Goal: Information Seeking & Learning: Learn about a topic

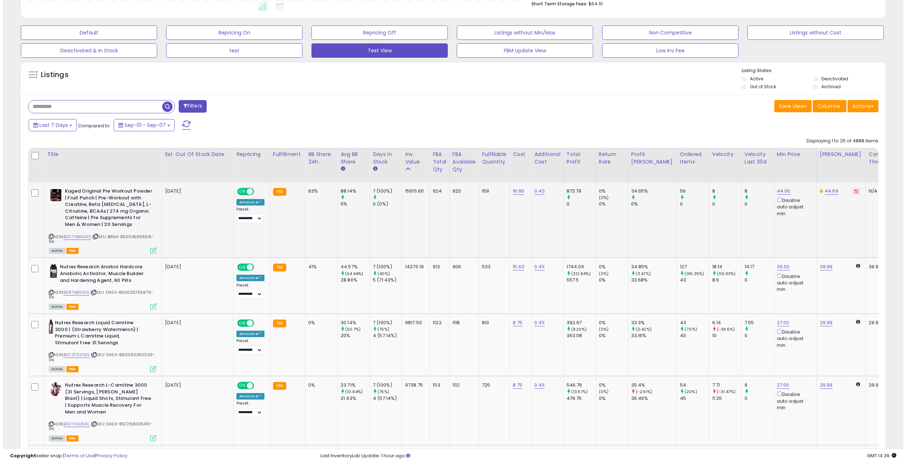
scroll to position [202, 0]
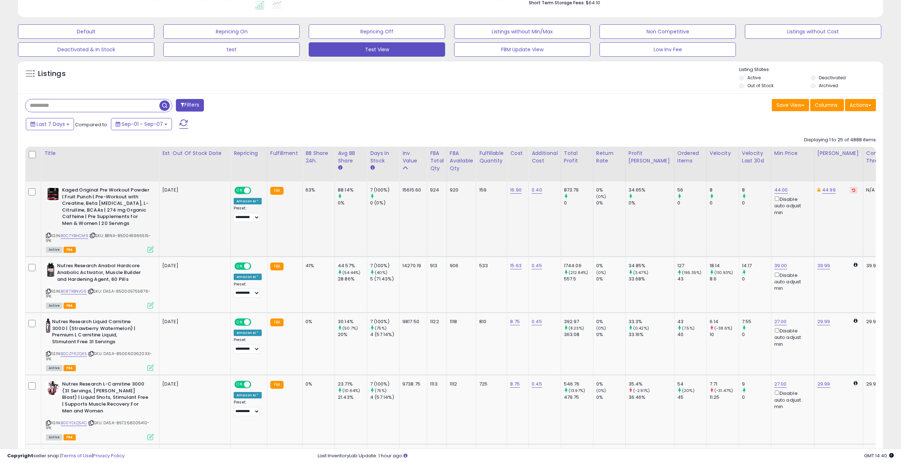
click at [149, 248] on icon at bounding box center [151, 250] width 6 height 6
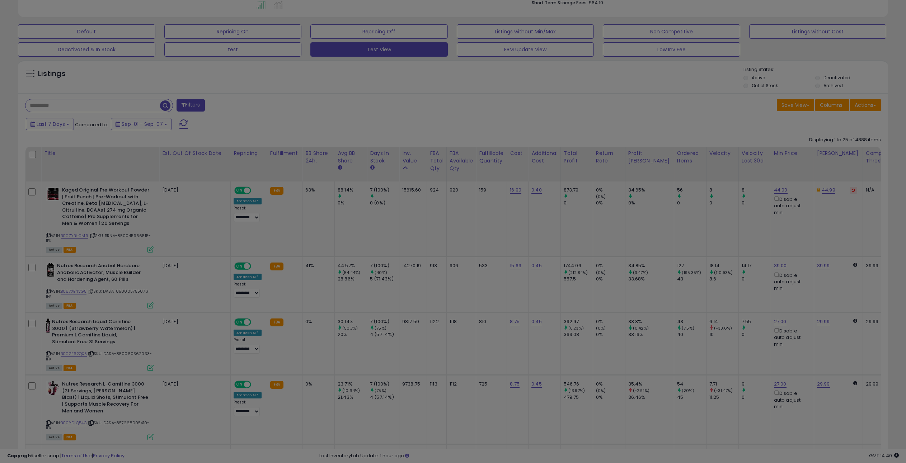
scroll to position [147, 506]
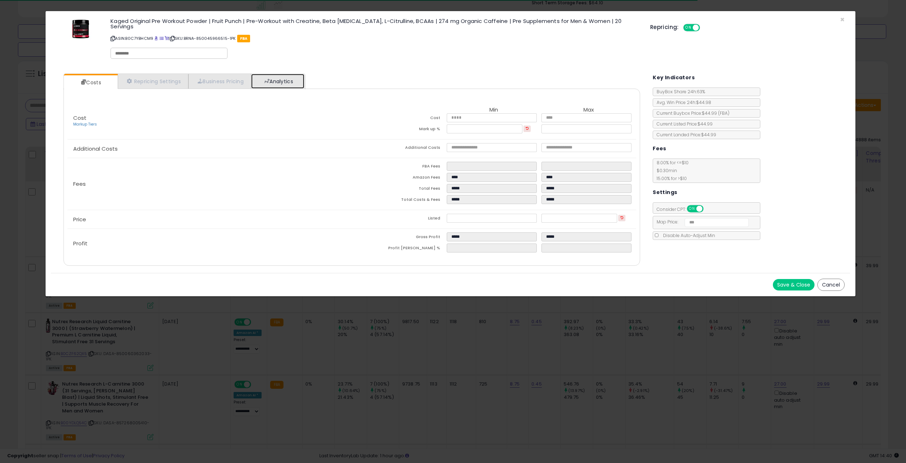
click at [294, 74] on link "Analytics" at bounding box center [277, 81] width 53 height 15
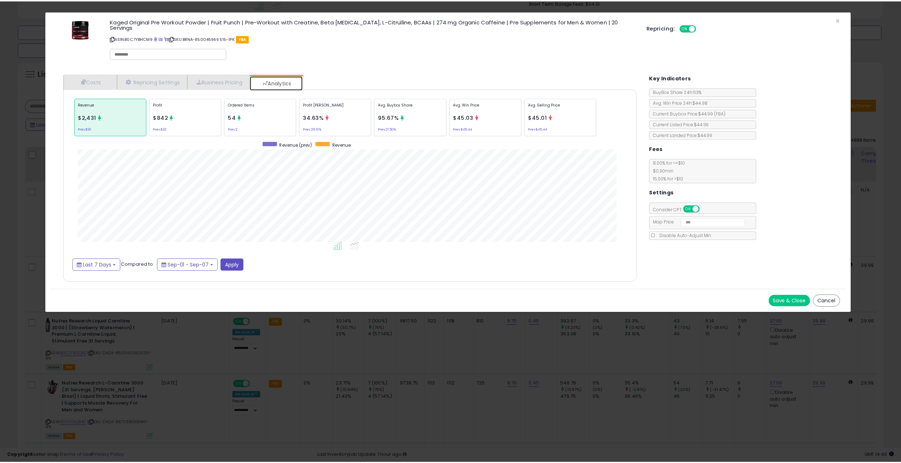
scroll to position [221, 592]
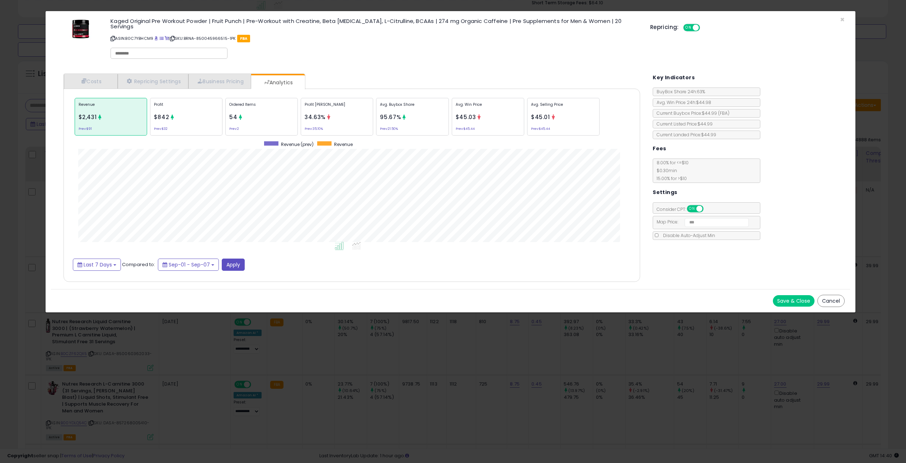
click at [830, 298] on button "Cancel" at bounding box center [831, 301] width 27 height 12
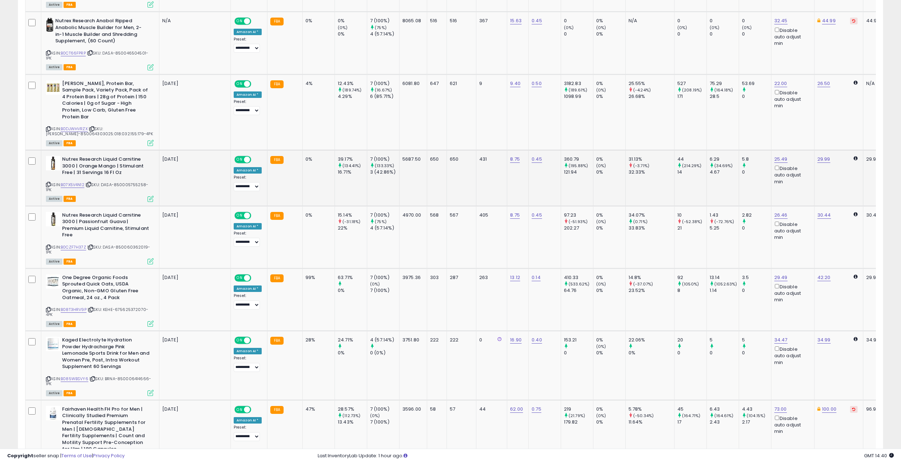
scroll to position [711, 0]
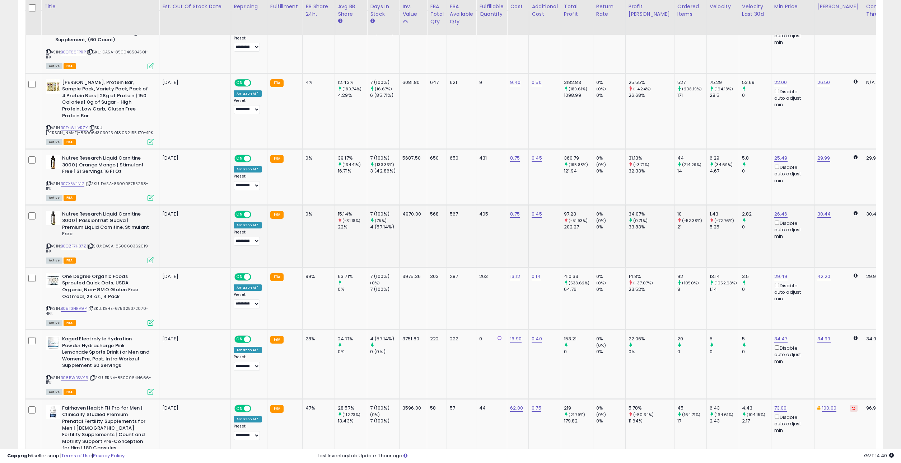
click at [629, 224] on div "33.83%" at bounding box center [652, 227] width 46 height 6
drag, startPoint x: 627, startPoint y: 222, endPoint x: 632, endPoint y: 207, distance: 15.3
click at [632, 211] on div "34.07% (0.71%) 33.83%" at bounding box center [649, 221] width 40 height 20
click at [632, 211] on div "34.07%" at bounding box center [652, 214] width 46 height 6
drag, startPoint x: 632, startPoint y: 207, endPoint x: 634, endPoint y: 224, distance: 16.7
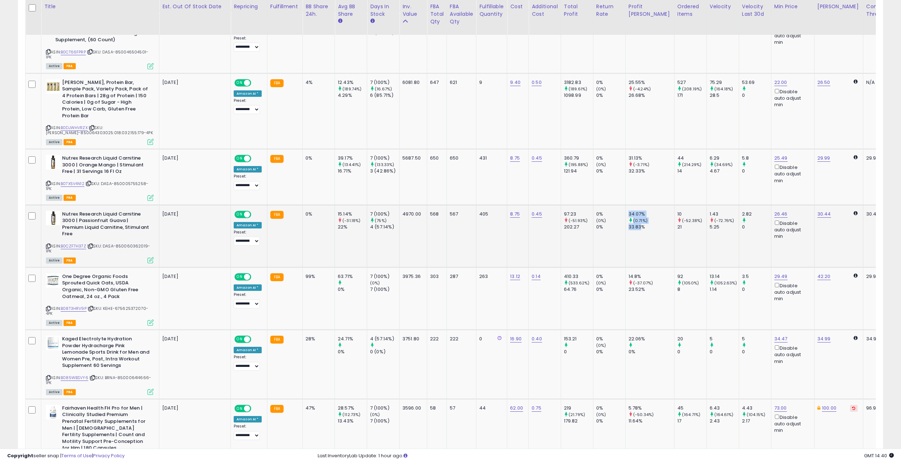
click at [634, 224] on td "34.07% (0.71%) 33.83%" at bounding box center [649, 236] width 49 height 62
click at [634, 224] on div "33.83%" at bounding box center [652, 227] width 46 height 6
drag, startPoint x: 634, startPoint y: 220, endPoint x: 636, endPoint y: 205, distance: 15.9
click at [636, 211] on div "34.07% (0.71%) 33.83%" at bounding box center [649, 221] width 40 height 20
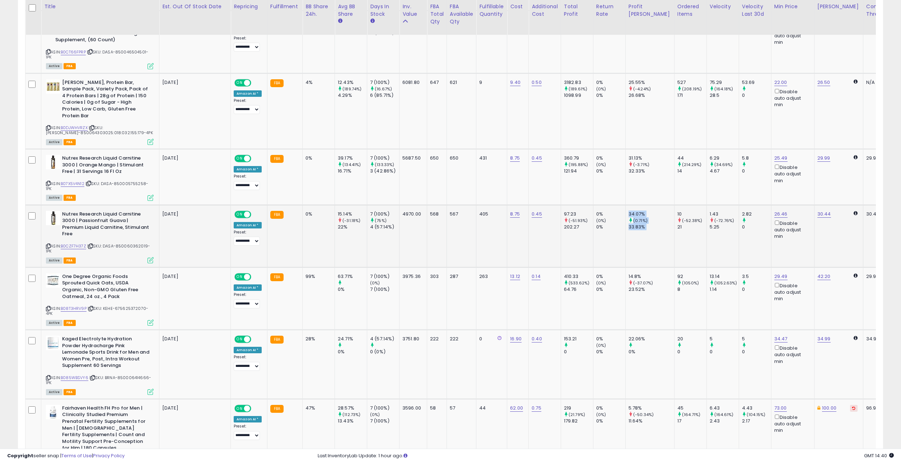
click at [636, 211] on div "34.07%" at bounding box center [652, 214] width 46 height 6
drag, startPoint x: 636, startPoint y: 205, endPoint x: 636, endPoint y: 222, distance: 17.2
click at [636, 222] on div "34.07% (0.71%) 33.83%" at bounding box center [649, 221] width 40 height 20
click at [636, 224] on div "33.83%" at bounding box center [652, 227] width 46 height 6
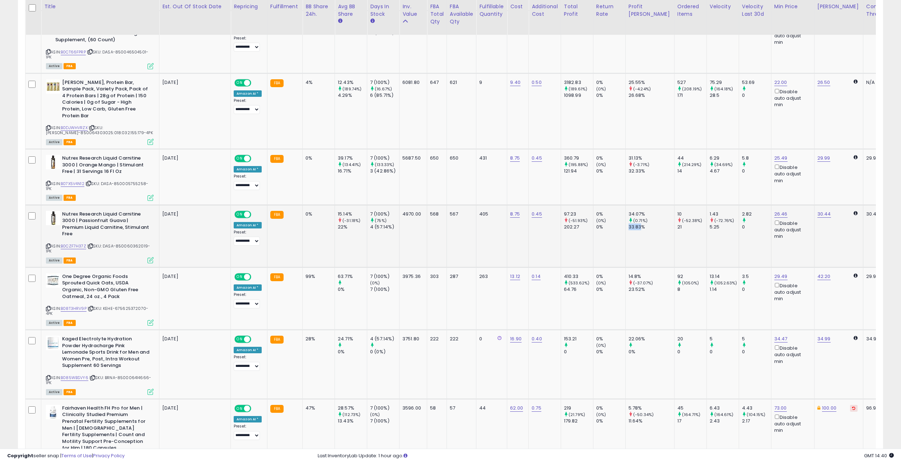
click at [636, 224] on div "33.83%" at bounding box center [652, 227] width 46 height 6
drag, startPoint x: 636, startPoint y: 222, endPoint x: 637, endPoint y: 202, distance: 19.8
click at [638, 205] on td "34.07% (0.71%) 33.83%" at bounding box center [649, 236] width 49 height 62
click at [637, 205] on td "34.07% (0.71%) 33.83%" at bounding box center [649, 236] width 49 height 62
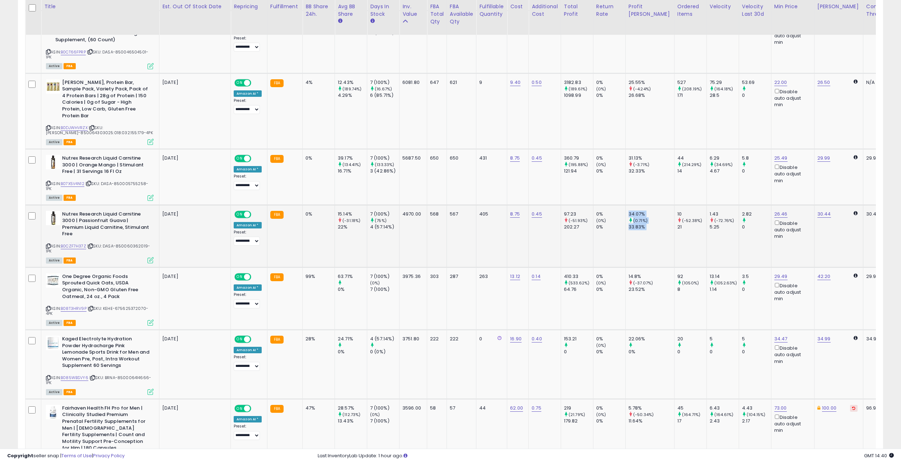
drag, startPoint x: 637, startPoint y: 202, endPoint x: 635, endPoint y: 220, distance: 18.0
click at [635, 220] on td "34.07% (0.71%) 33.83%" at bounding box center [649, 236] width 49 height 62
click at [635, 224] on div "33.83%" at bounding box center [652, 227] width 46 height 6
drag, startPoint x: 635, startPoint y: 219, endPoint x: 636, endPoint y: 206, distance: 13.3
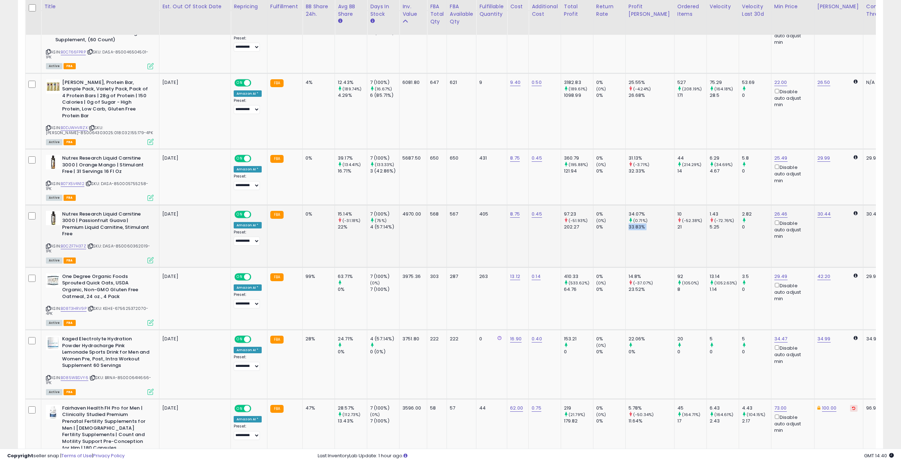
click at [635, 224] on div "33.83%" at bounding box center [652, 227] width 46 height 6
click at [636, 211] on div "34.07%" at bounding box center [652, 214] width 46 height 6
click at [629, 218] on icon at bounding box center [631, 220] width 5 height 5
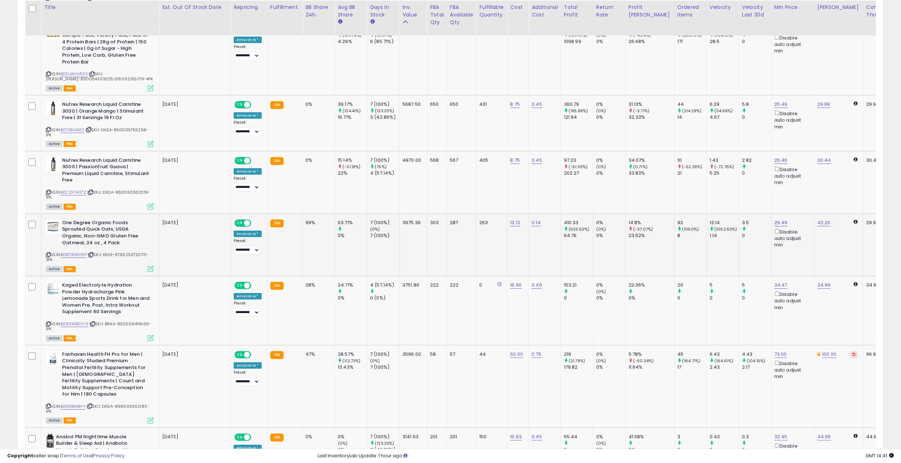
scroll to position [766, 0]
click at [638, 232] on div "23.52%" at bounding box center [652, 235] width 46 height 6
drag, startPoint x: 638, startPoint y: 224, endPoint x: 631, endPoint y: 206, distance: 19.2
click at [632, 213] on td "14.8% (-37.07%) 23.52%" at bounding box center [649, 244] width 49 height 62
click at [631, 219] on div "14.8%" at bounding box center [652, 222] width 46 height 6
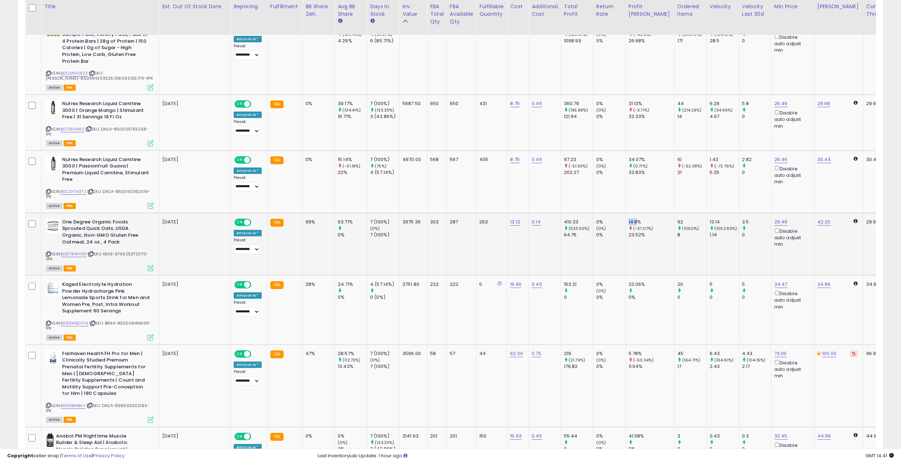
click at [631, 219] on div "14.8%" at bounding box center [652, 222] width 46 height 6
drag, startPoint x: 631, startPoint y: 206, endPoint x: 632, endPoint y: 219, distance: 12.9
click at [632, 219] on div "14.8% (-37.07%) 23.52%" at bounding box center [649, 229] width 40 height 20
click at [632, 232] on div "23.52%" at bounding box center [652, 235] width 46 height 6
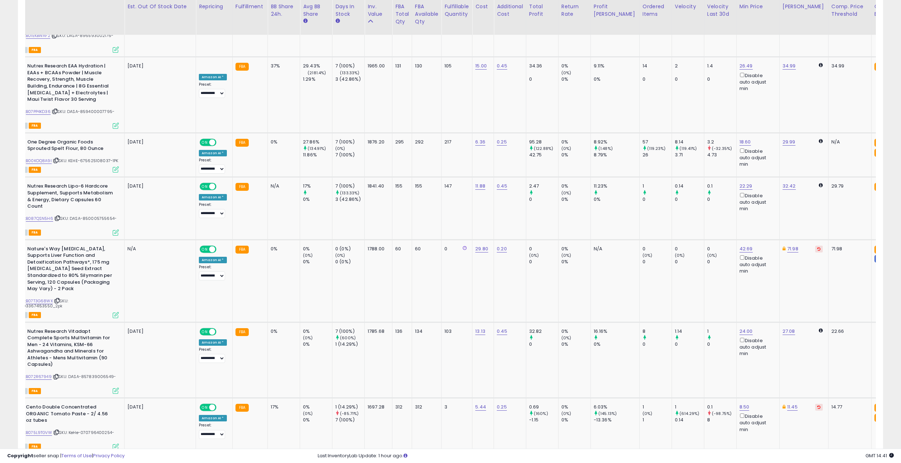
scroll to position [0, 0]
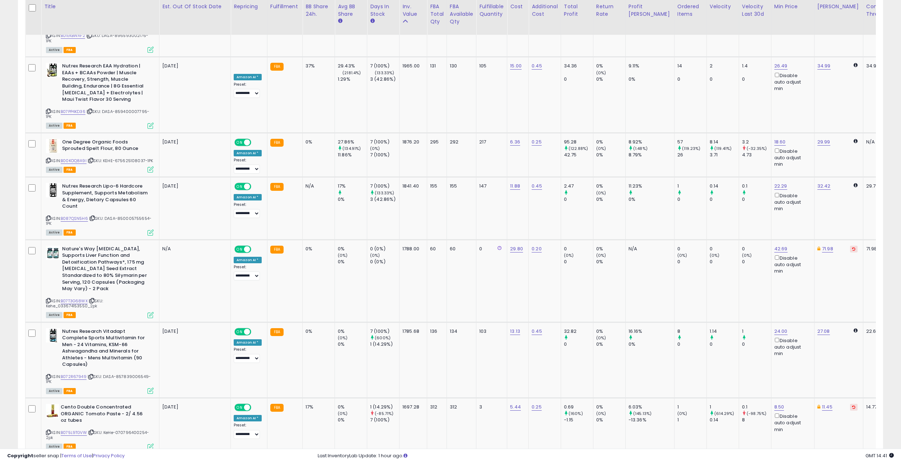
click at [802, 462] on link "2" at bounding box center [808, 468] width 12 height 12
